Goal: Task Accomplishment & Management: Manage account settings

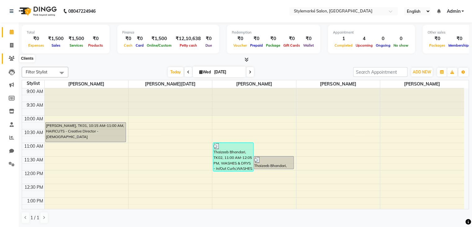
click at [12, 59] on icon at bounding box center [12, 58] width 6 height 5
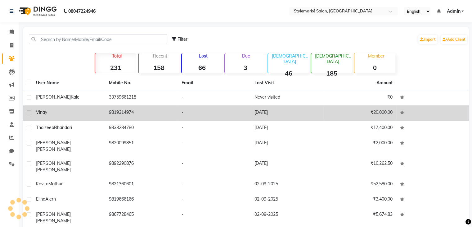
click at [53, 116] on td "Vinay" at bounding box center [68, 112] width 73 height 15
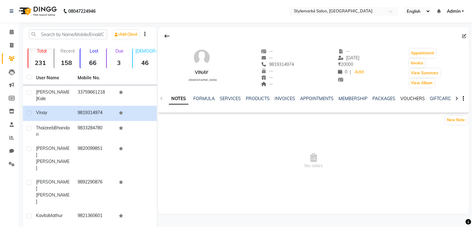
click at [406, 100] on link "VOUCHERS" at bounding box center [412, 99] width 25 height 6
